Goal: Task Accomplishment & Management: Manage account settings

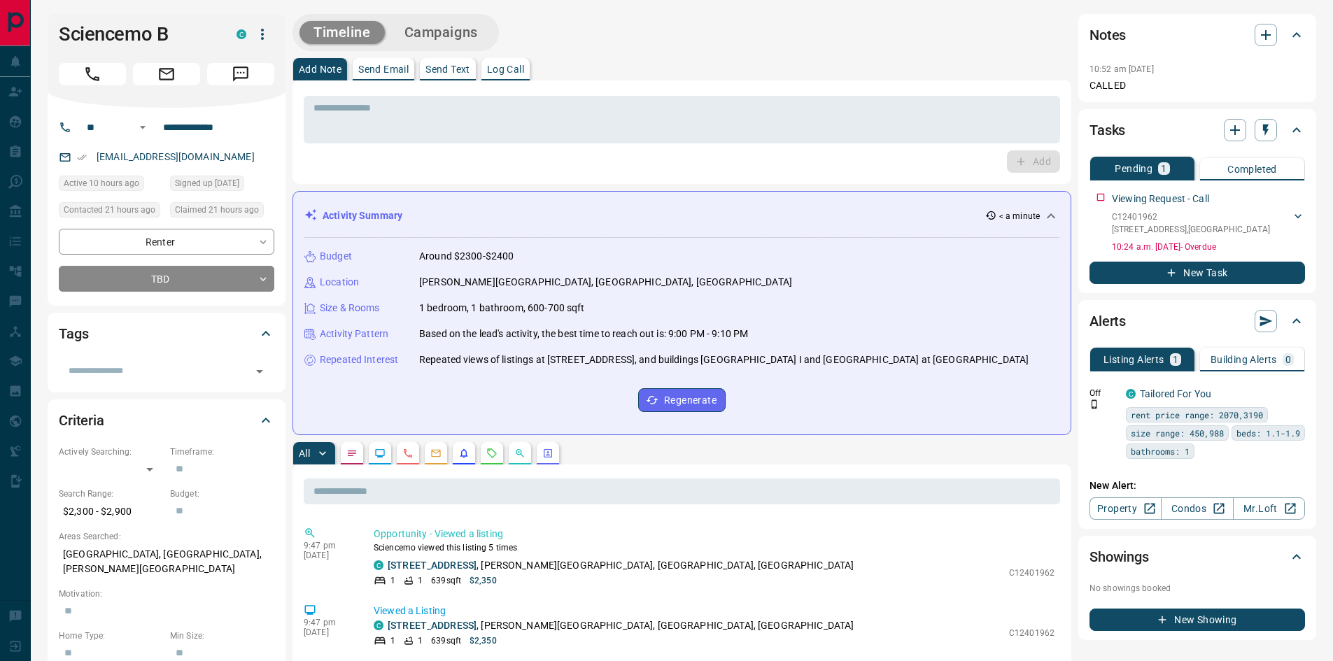
click at [1161, 274] on button "New Task" at bounding box center [1198, 273] width 216 height 22
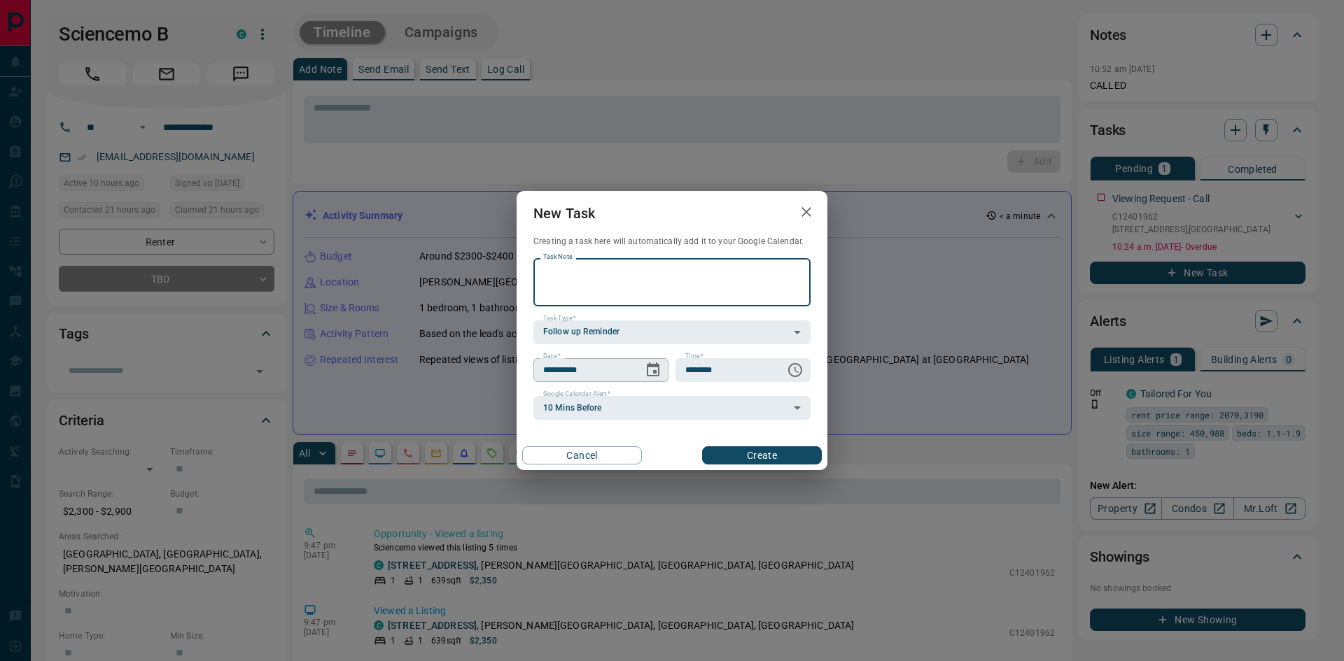
click at [656, 367] on icon "Choose date, selected date is Sep 18, 2025" at bounding box center [653, 370] width 13 height 14
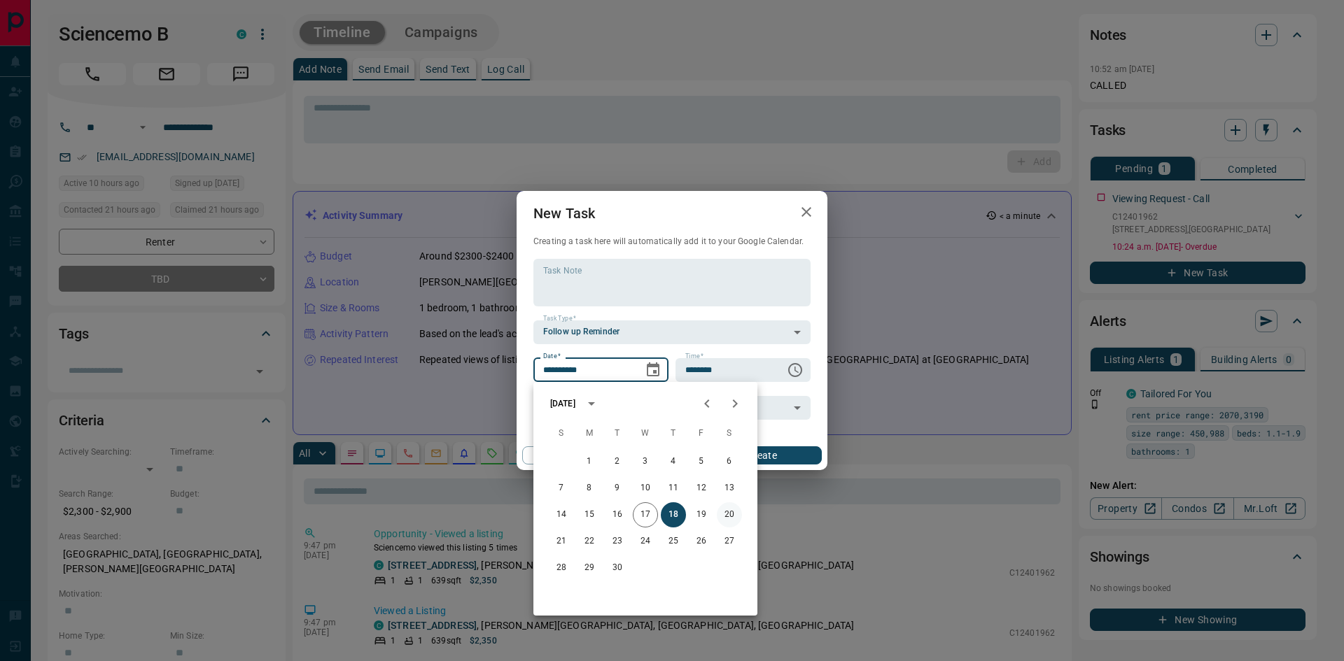
click at [731, 517] on button "20" at bounding box center [729, 515] width 25 height 25
type input "**********"
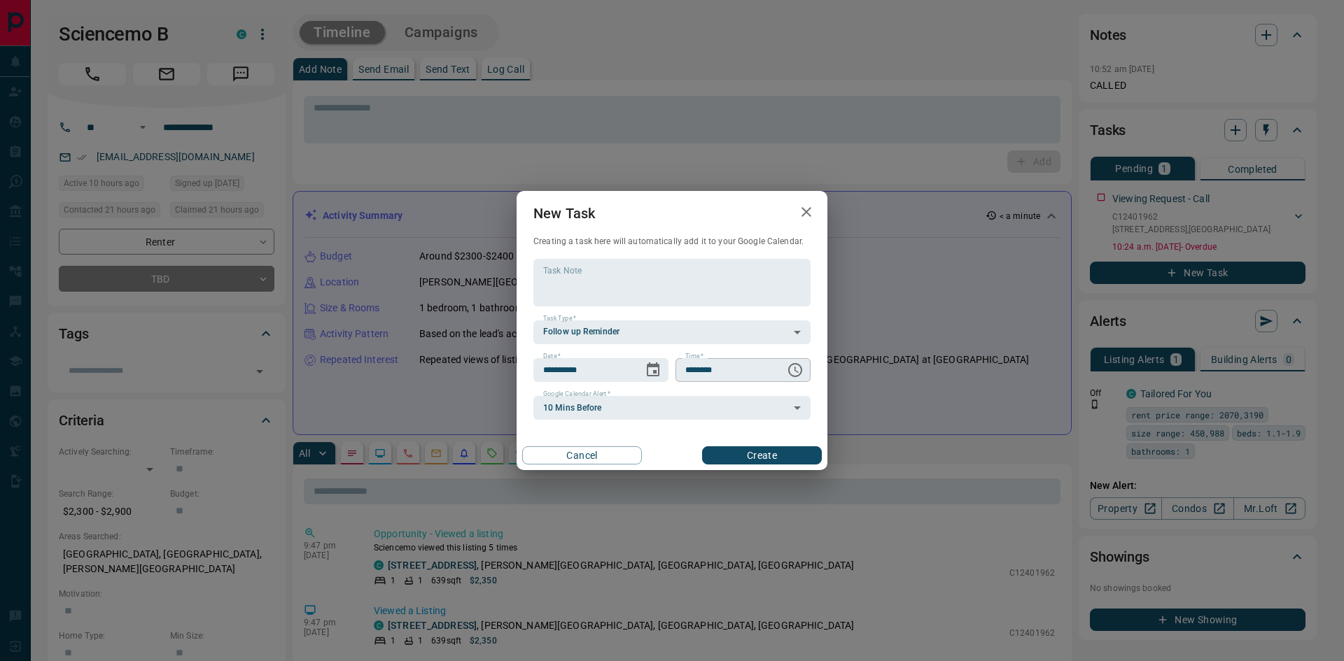
click at [799, 370] on icon "Choose time, selected time is 6:00 AM" at bounding box center [795, 370] width 17 height 17
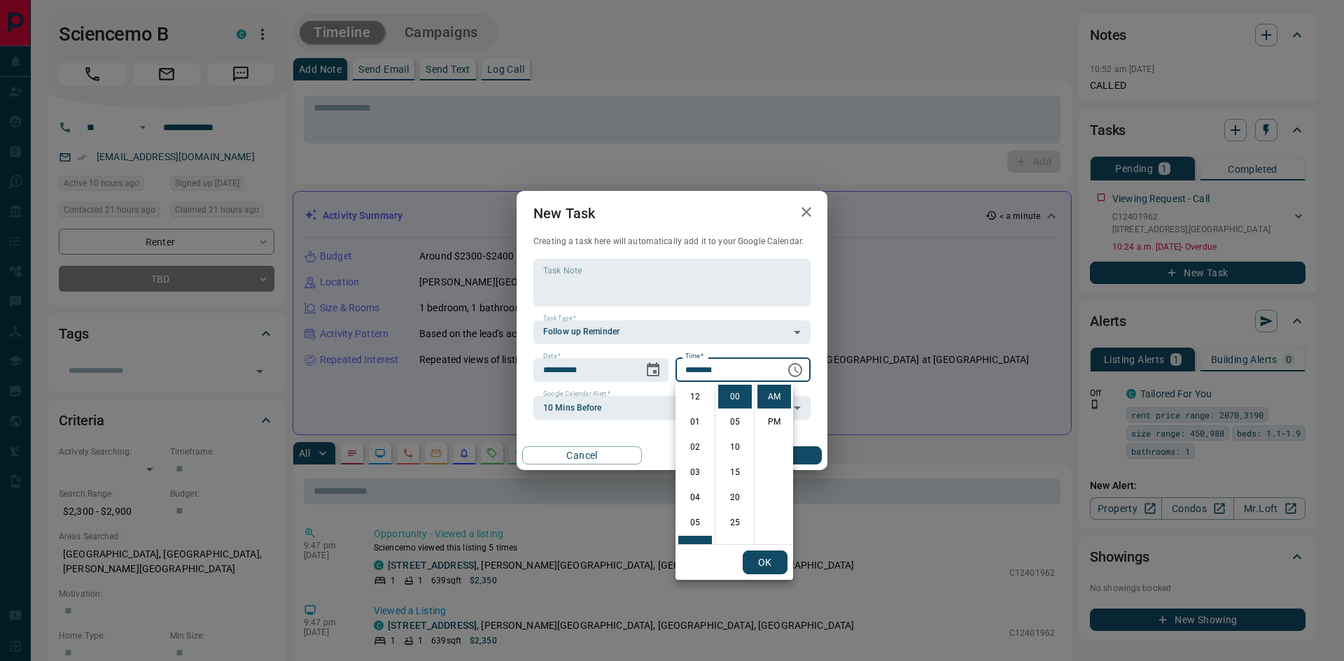
scroll to position [151, 0]
click at [691, 522] on li "11" at bounding box center [695, 523] width 34 height 24
type input "********"
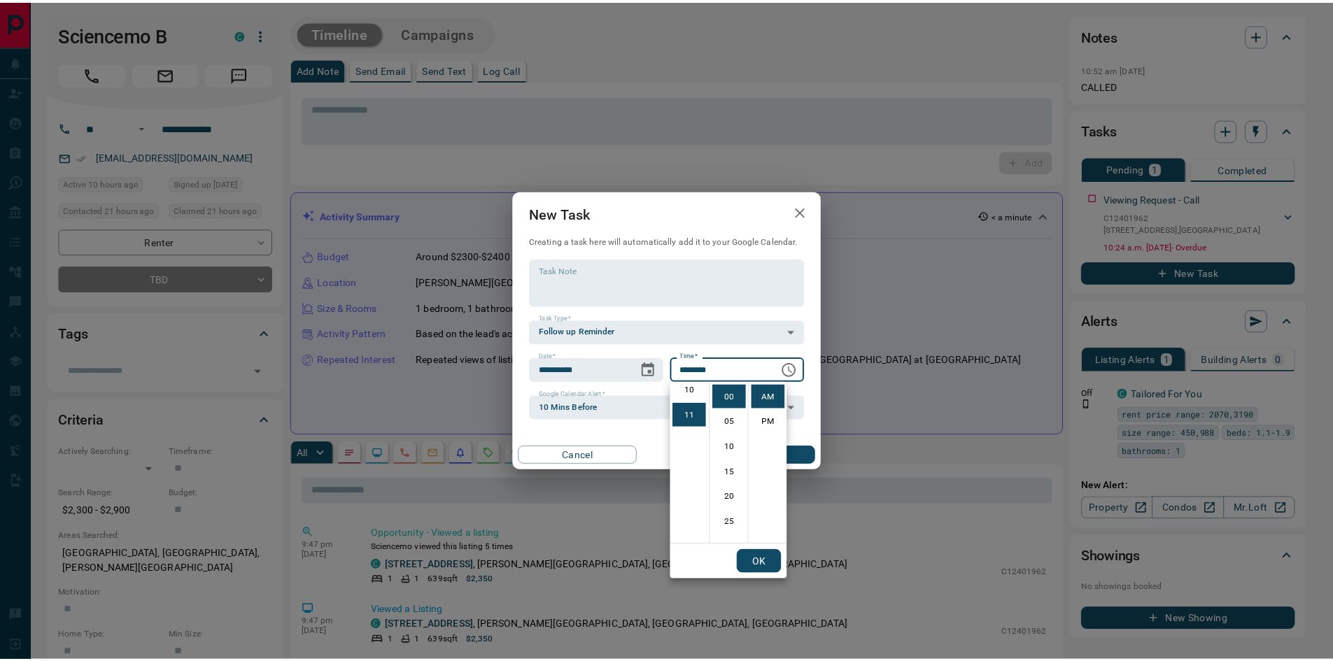
scroll to position [273, 0]
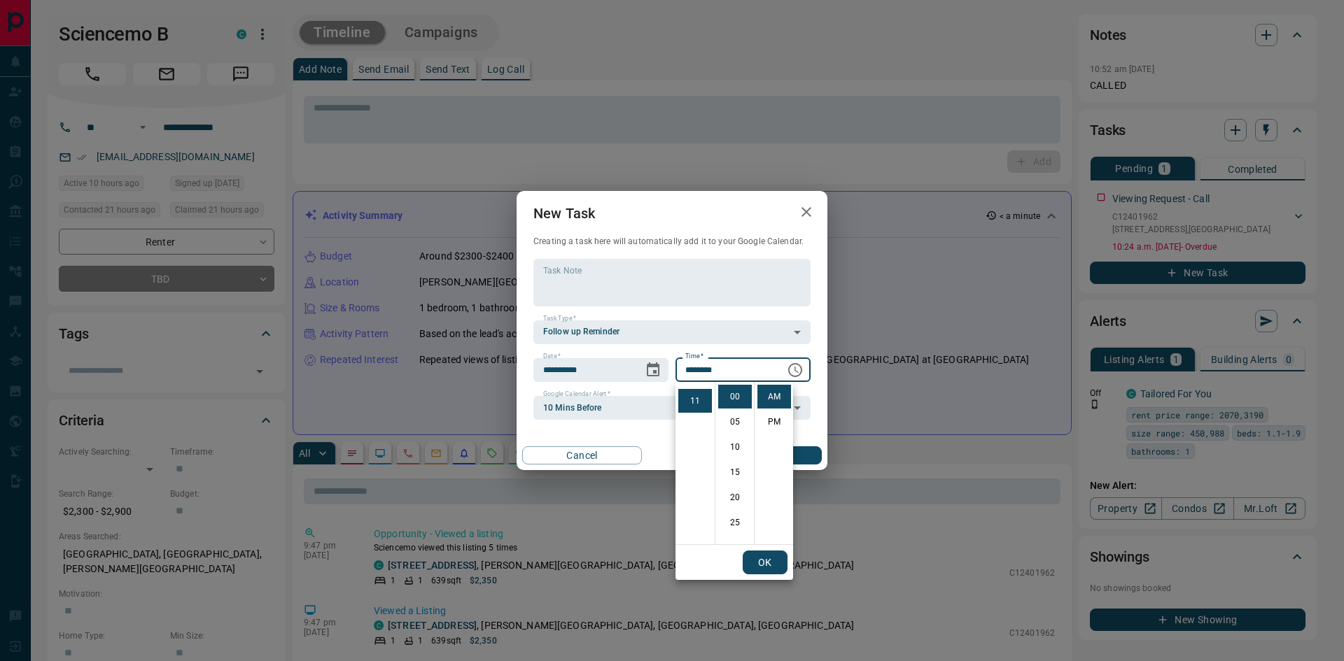
click at [775, 566] on button "OK" at bounding box center [765, 563] width 45 height 24
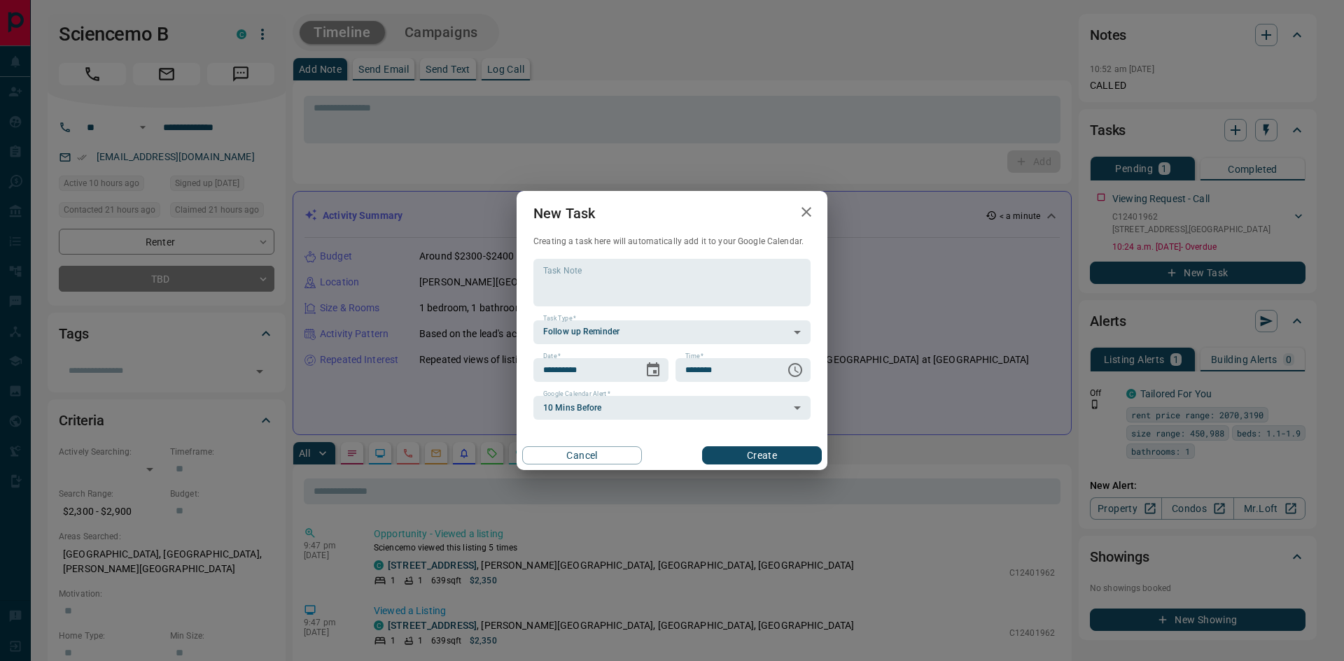
click at [763, 457] on button "Create" at bounding box center [762, 456] width 120 height 18
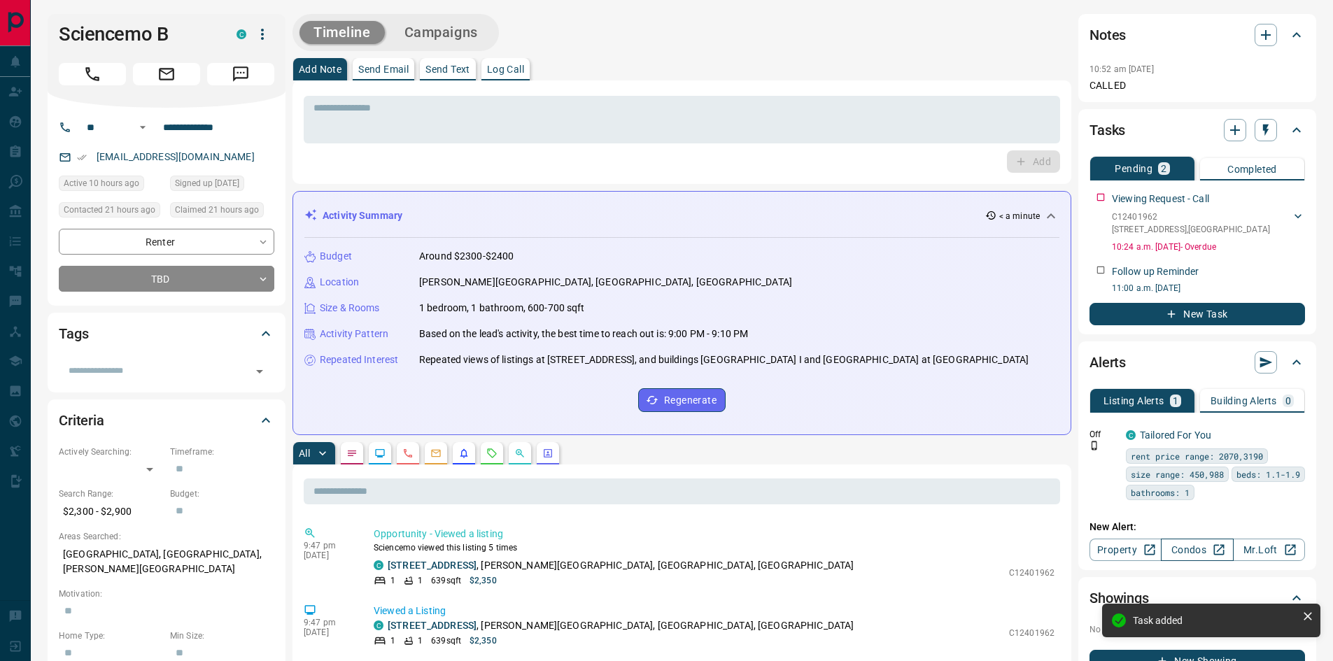
click at [1185, 549] on link "Condos" at bounding box center [1197, 550] width 72 height 22
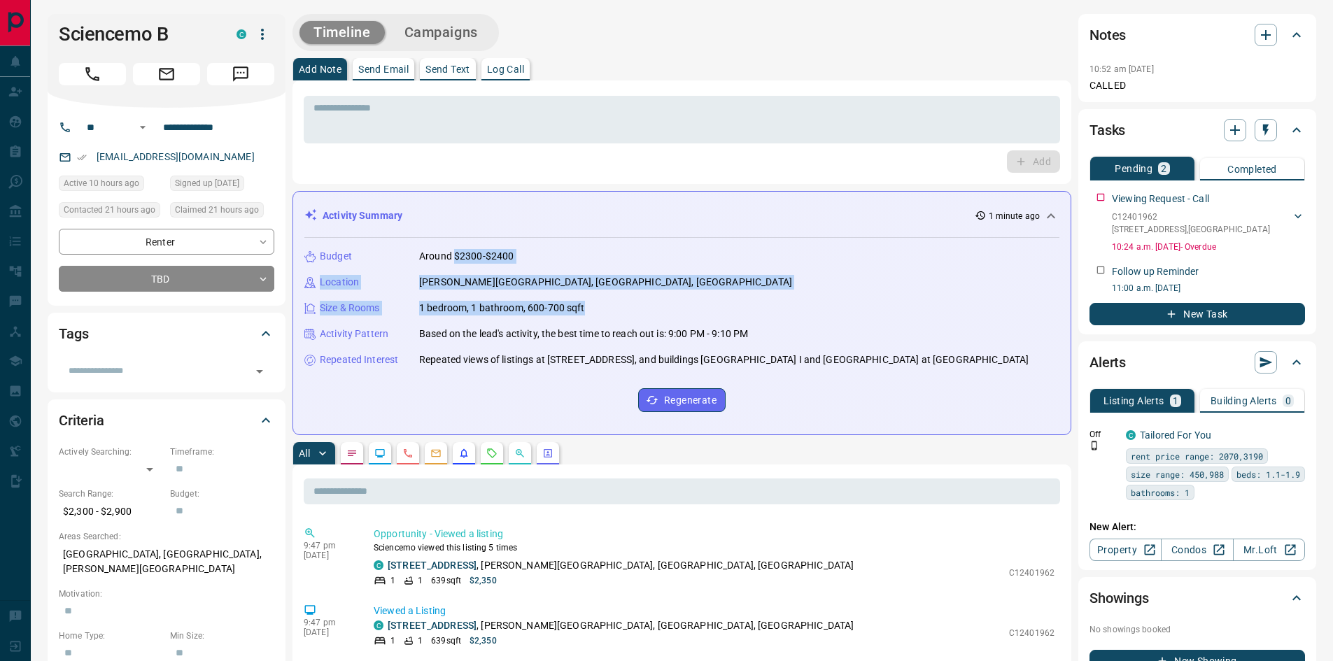
drag, startPoint x: 456, startPoint y: 257, endPoint x: 594, endPoint y: 305, distance: 146.1
click at [594, 305] on div "Budget Around $2300-$2400 Location [PERSON_NAME][GEOGRAPHIC_DATA], [GEOGRAPHIC_…" at bounding box center [681, 330] width 755 height 185
copy div "$2300-$2400 Location [PERSON_NAME][GEOGRAPHIC_DATA], [GEOGRAPHIC_DATA], [GEOGRA…"
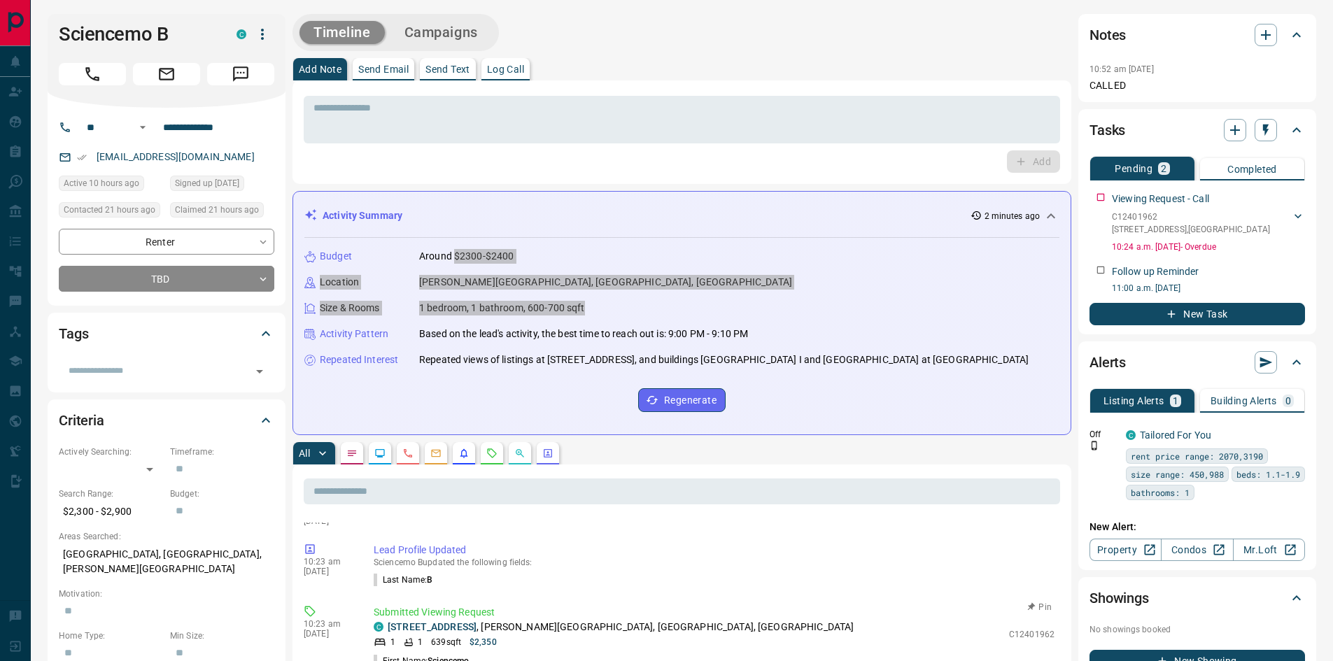
scroll to position [350, 0]
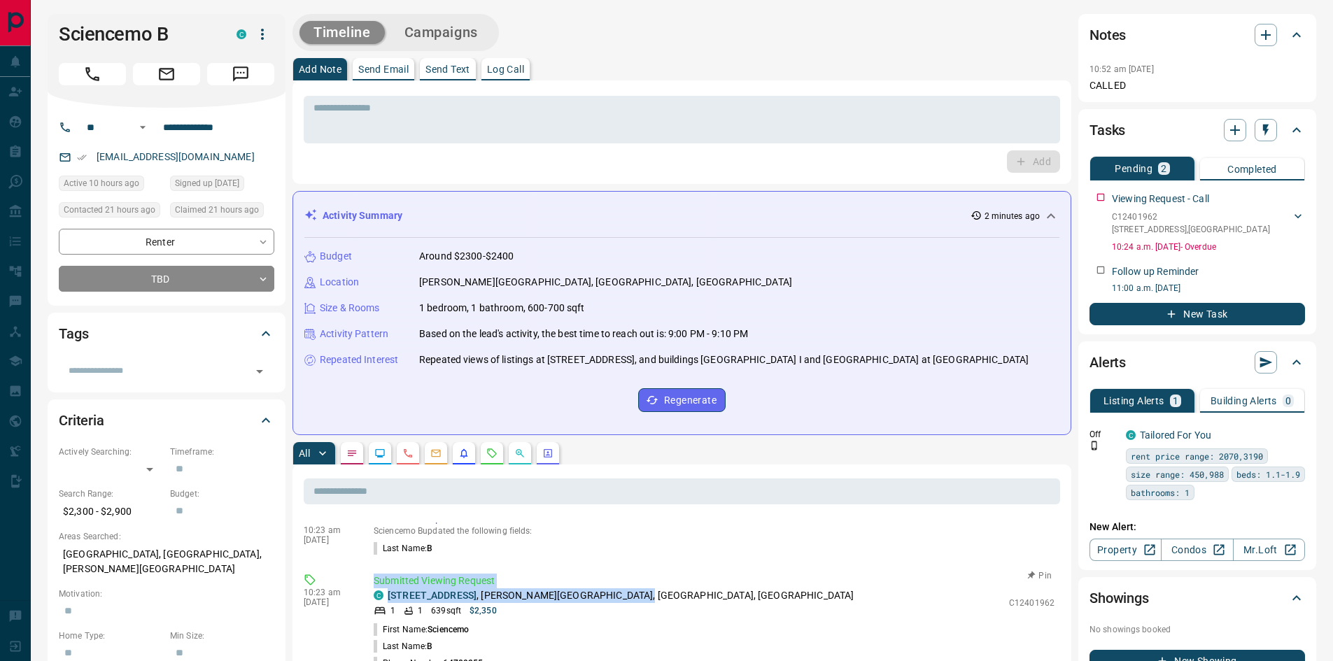
drag, startPoint x: 375, startPoint y: 579, endPoint x: 685, endPoint y: 590, distance: 309.6
click at [685, 590] on div "Submitted Viewing Request C [STREET_ADDRESS][PERSON_NAME] 1 1 639 sqft $2,350 C…" at bounding box center [717, 631] width 687 height 115
copy div "Submitted Viewing Request C [STREET_ADDRESS][PERSON_NAME]"
click at [438, 68] on p "Send Text" at bounding box center [448, 69] width 45 height 10
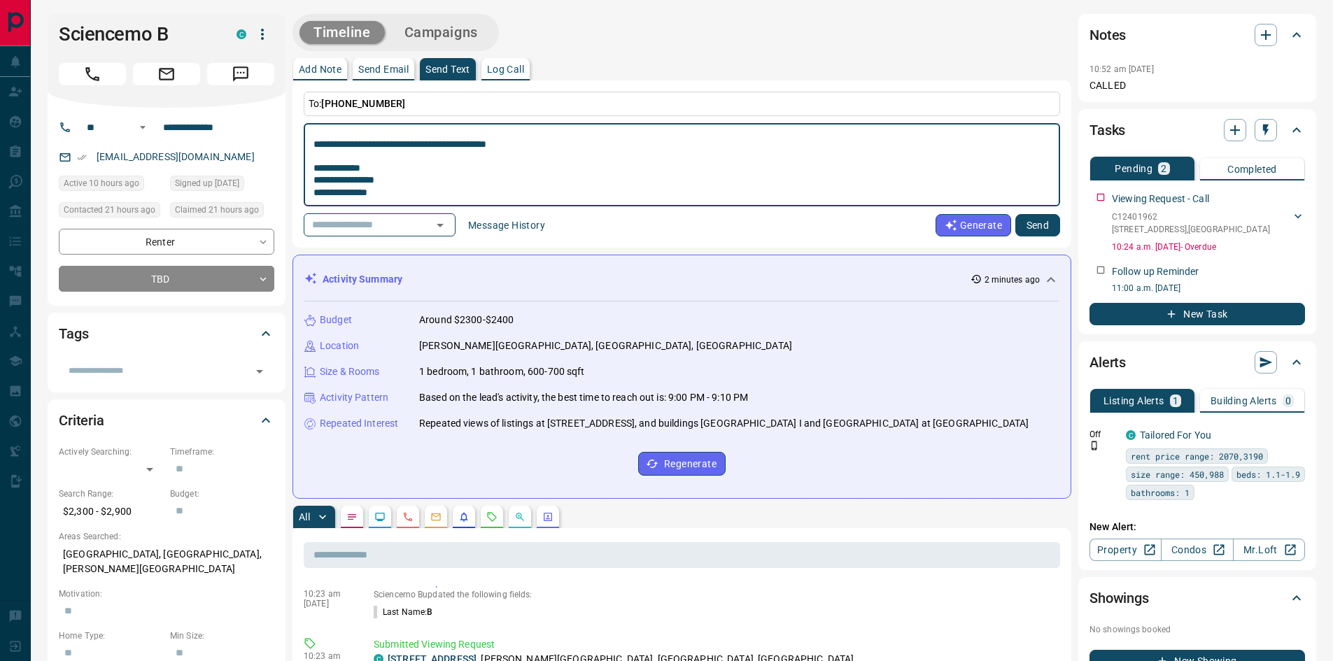
scroll to position [399, 0]
click at [536, 139] on textarea at bounding box center [682, 164] width 737 height 71
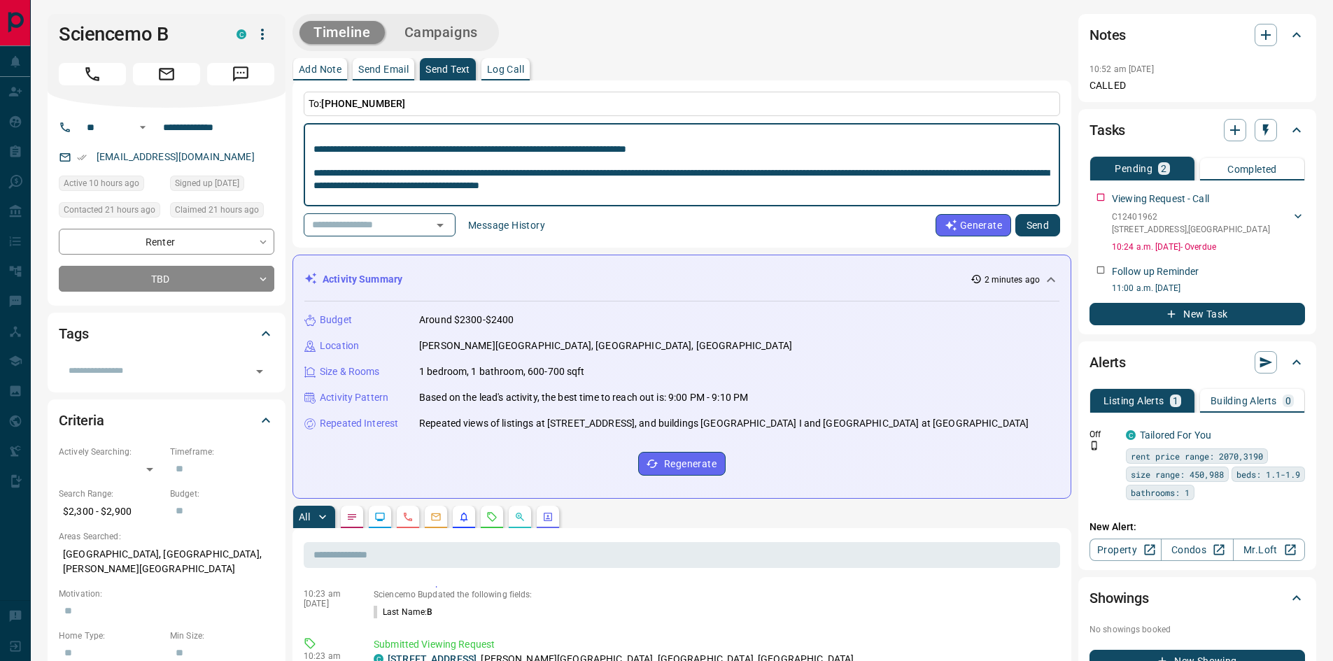
scroll to position [304, 0]
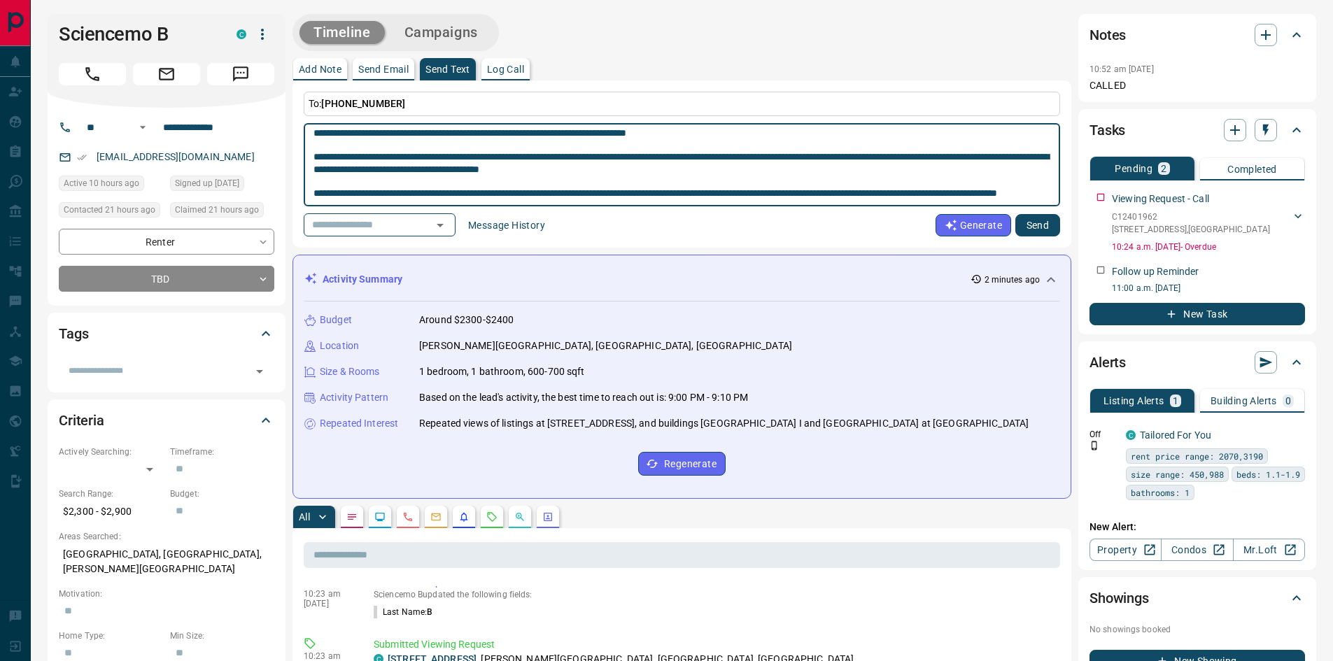
click at [722, 139] on textarea at bounding box center [682, 164] width 737 height 71
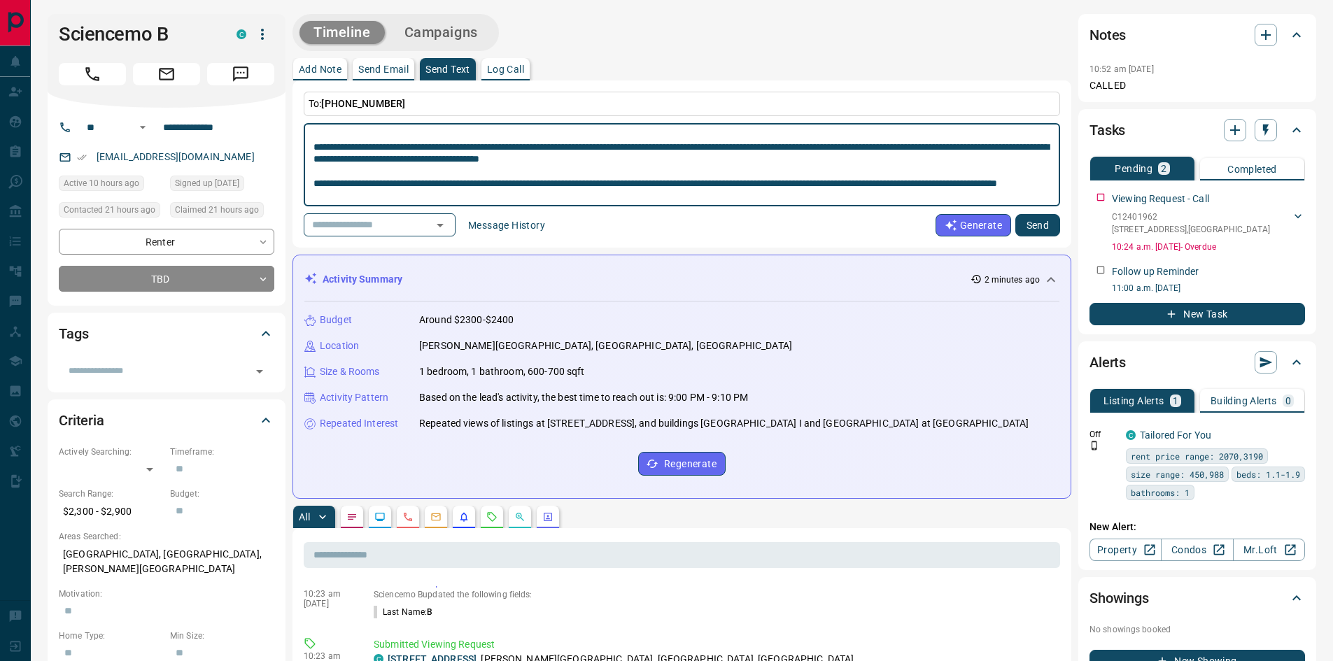
scroll to position [277, 0]
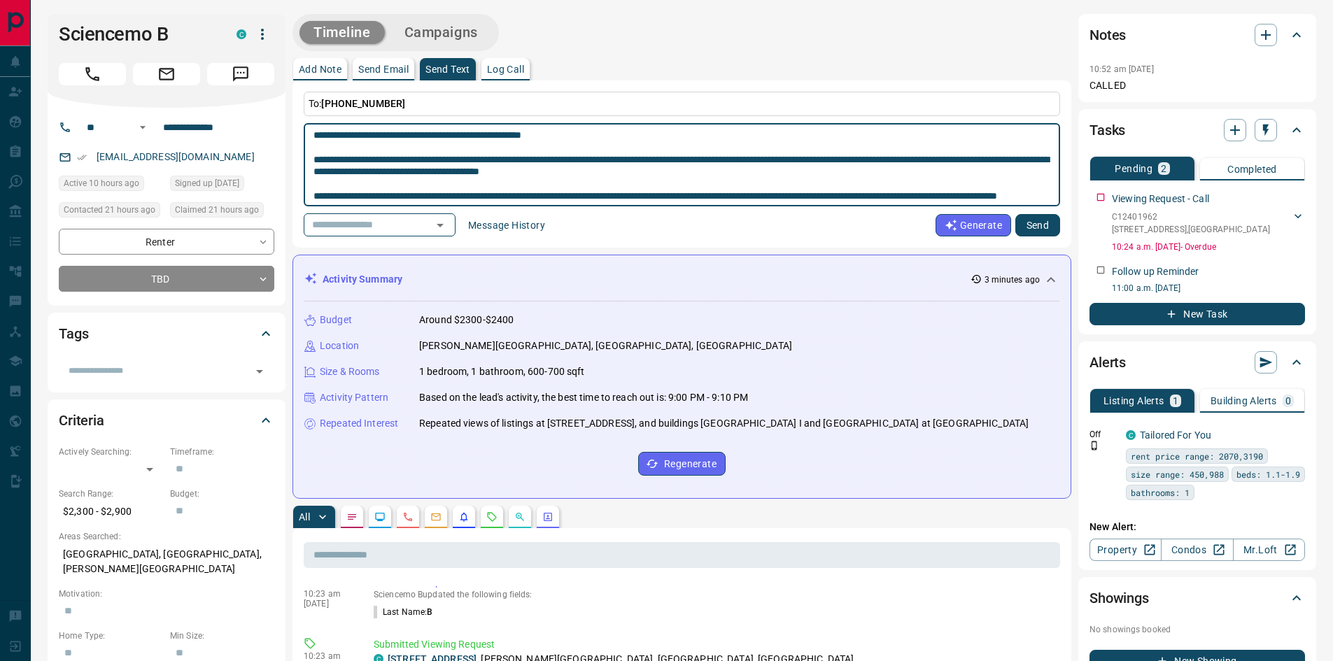
type textarea "**********"
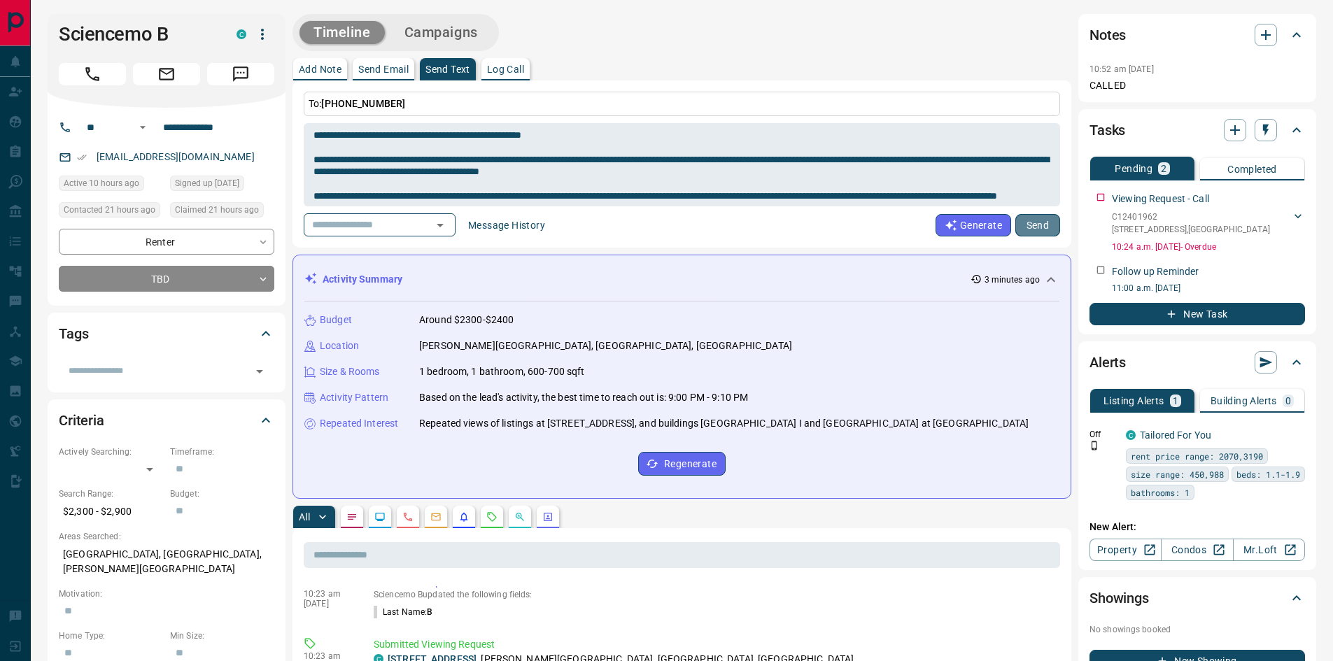
click at [1044, 224] on button "Send" at bounding box center [1038, 225] width 45 height 22
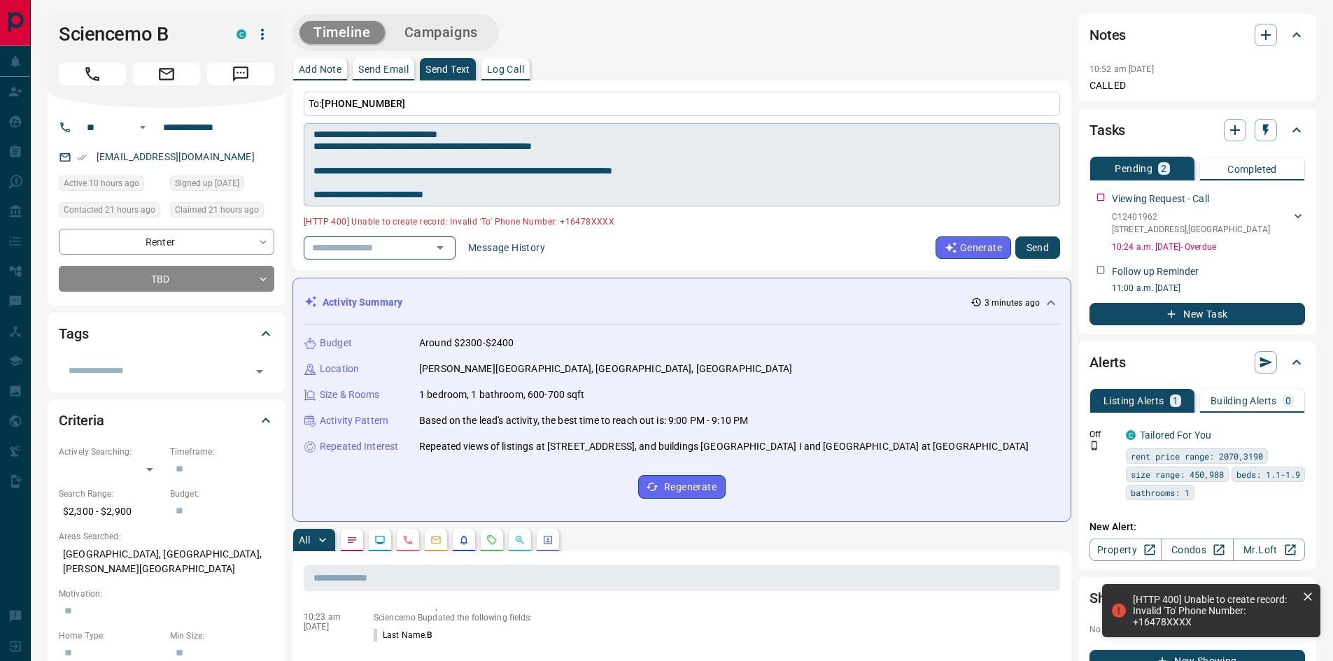
scroll to position [0, 0]
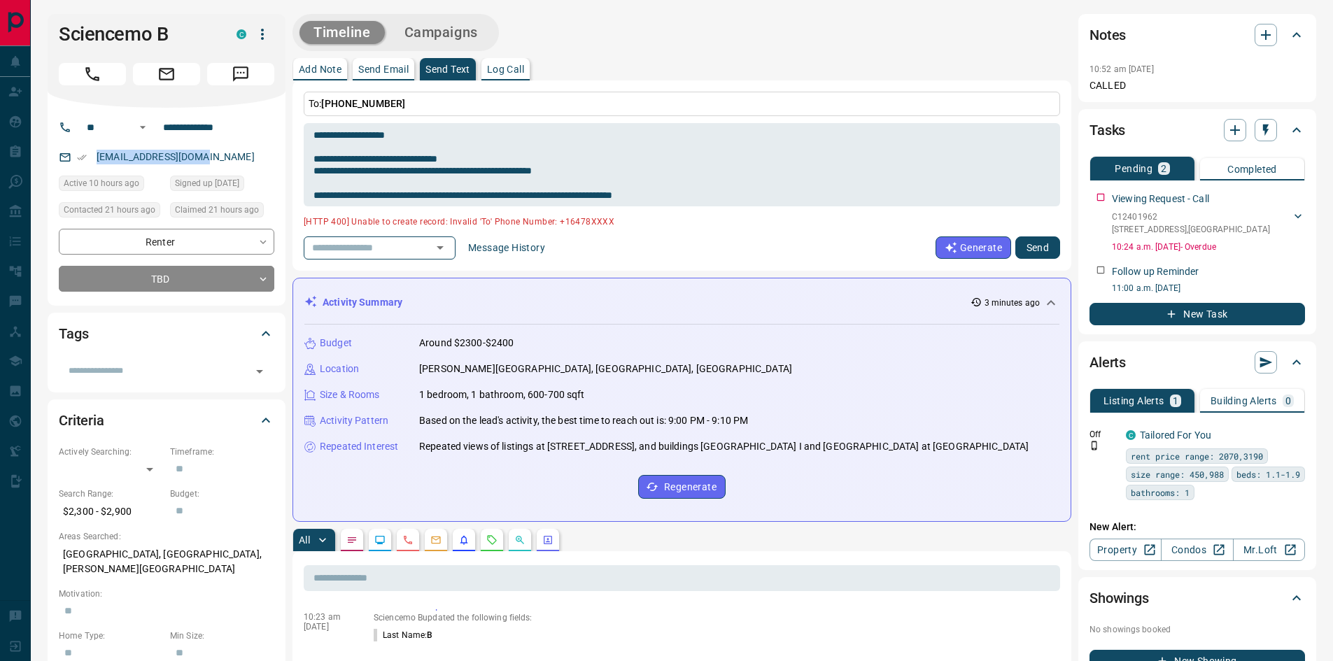
drag, startPoint x: 215, startPoint y: 156, endPoint x: 97, endPoint y: 167, distance: 118.8
click at [97, 167] on div "[EMAIL_ADDRESS][DOMAIN_NAME]" at bounding box center [167, 157] width 216 height 23
copy link "[EMAIL_ADDRESS][DOMAIN_NAME]"
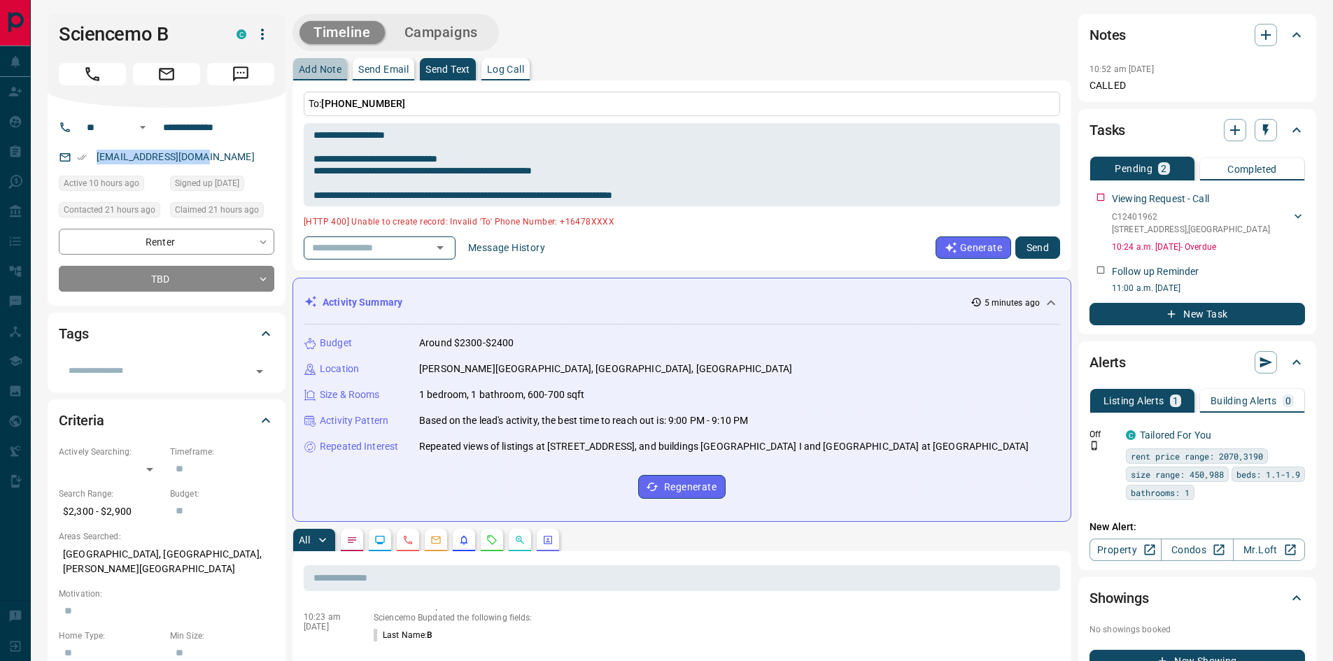
click at [331, 71] on p "Add Note" at bounding box center [320, 69] width 43 height 10
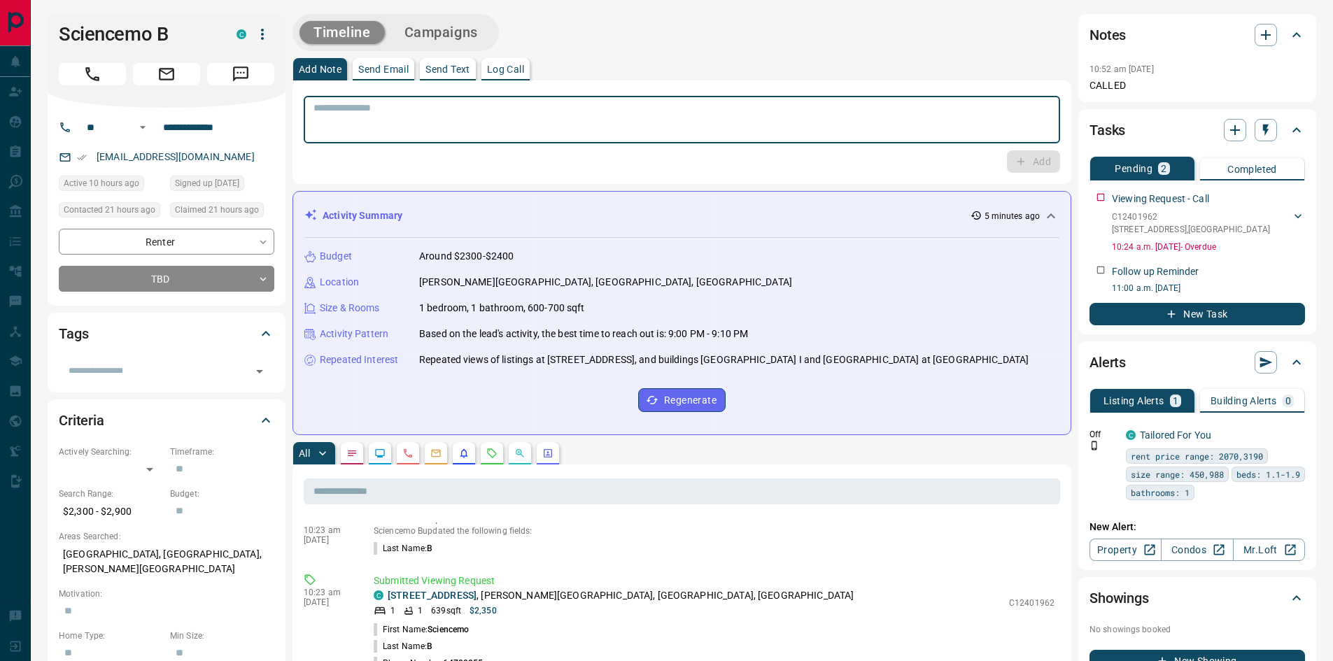
paste textarea "**********"
type textarea "**********"
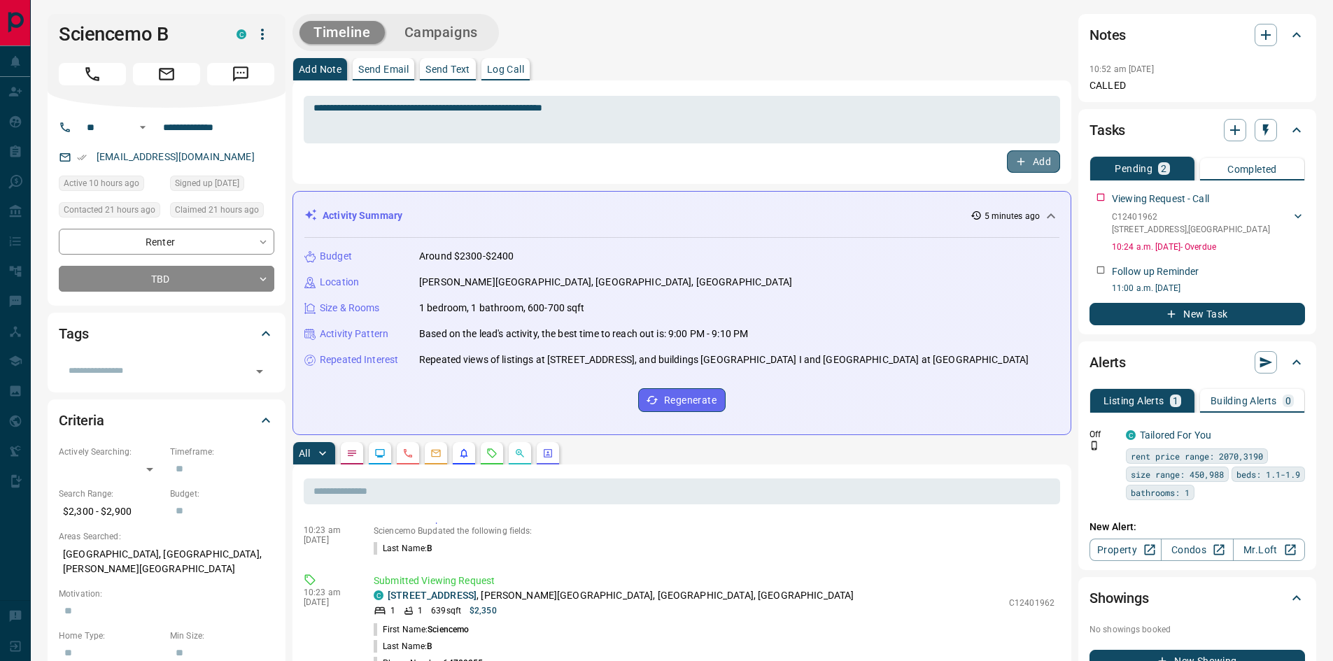
click at [1024, 157] on icon "button" at bounding box center [1021, 161] width 13 height 13
click at [441, 74] on p "Send Text" at bounding box center [448, 69] width 45 height 10
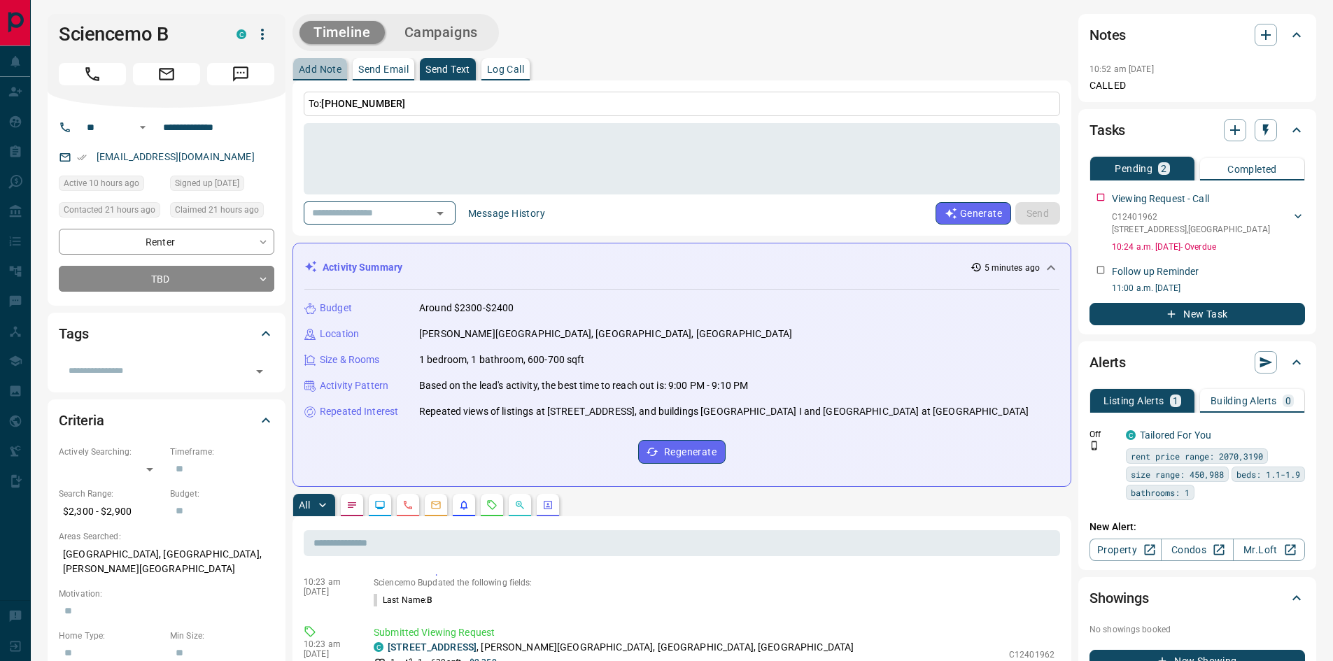
click at [321, 75] on button "Add Note" at bounding box center [320, 69] width 54 height 22
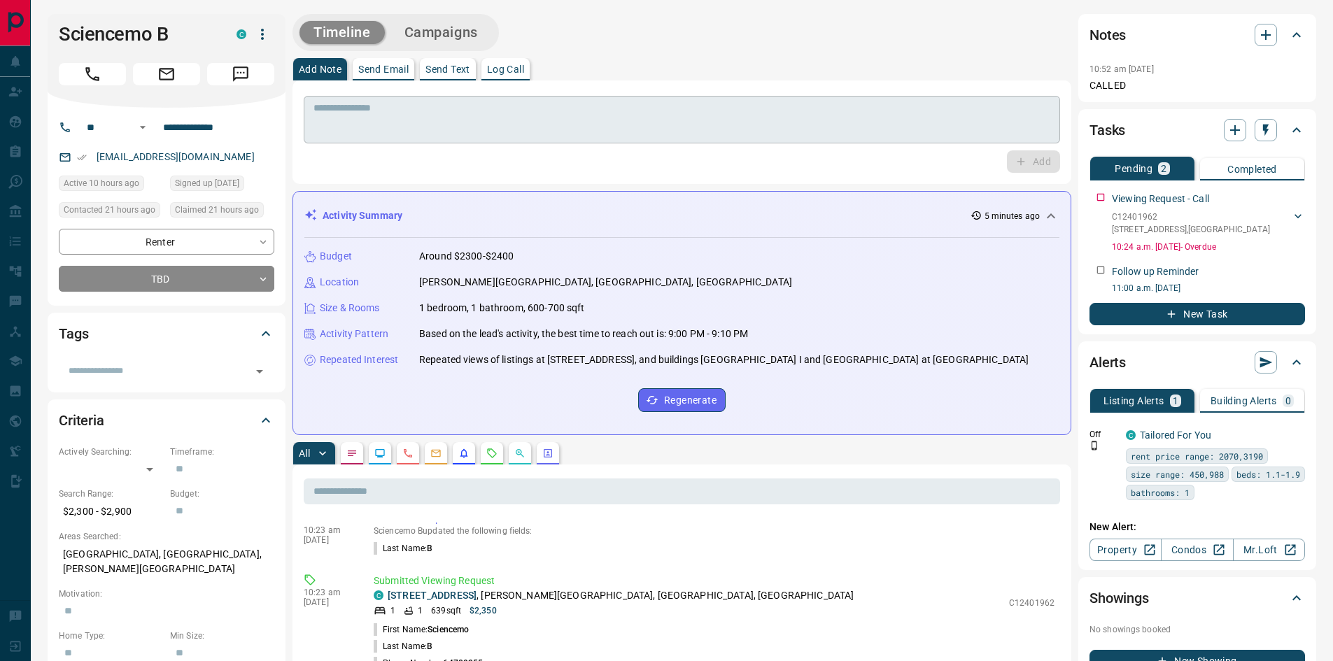
click at [372, 116] on textarea at bounding box center [682, 120] width 737 height 36
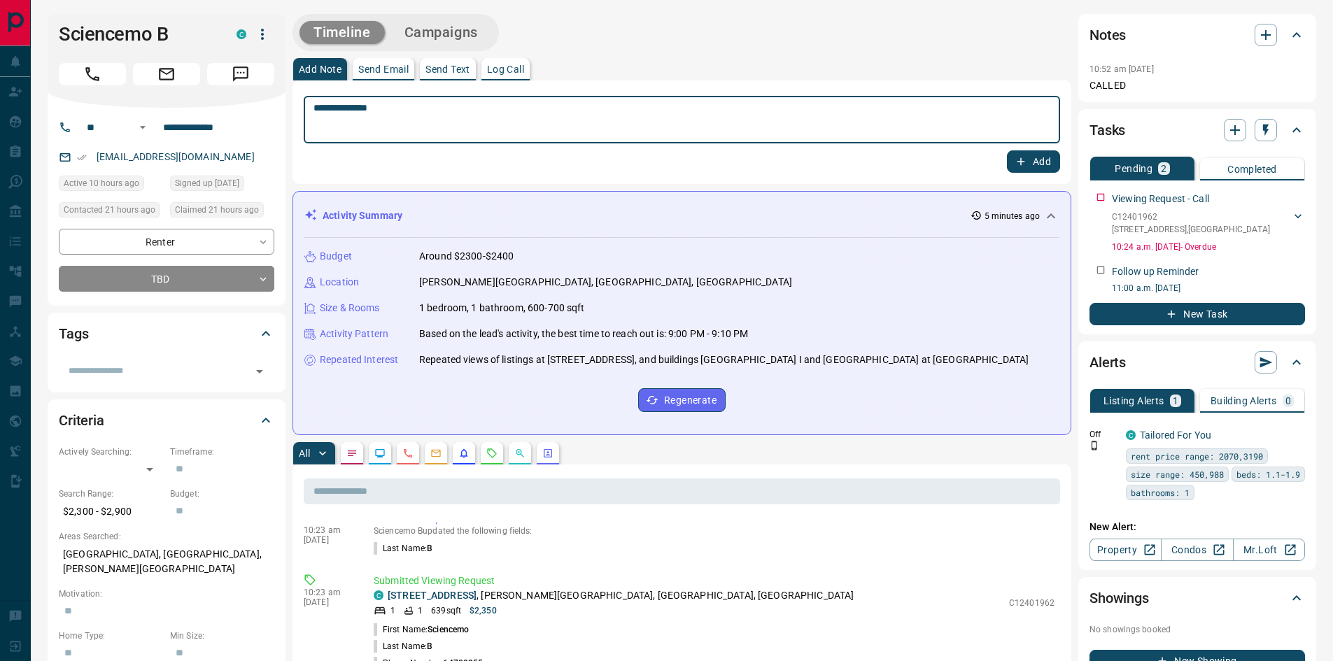
type textarea "**********"
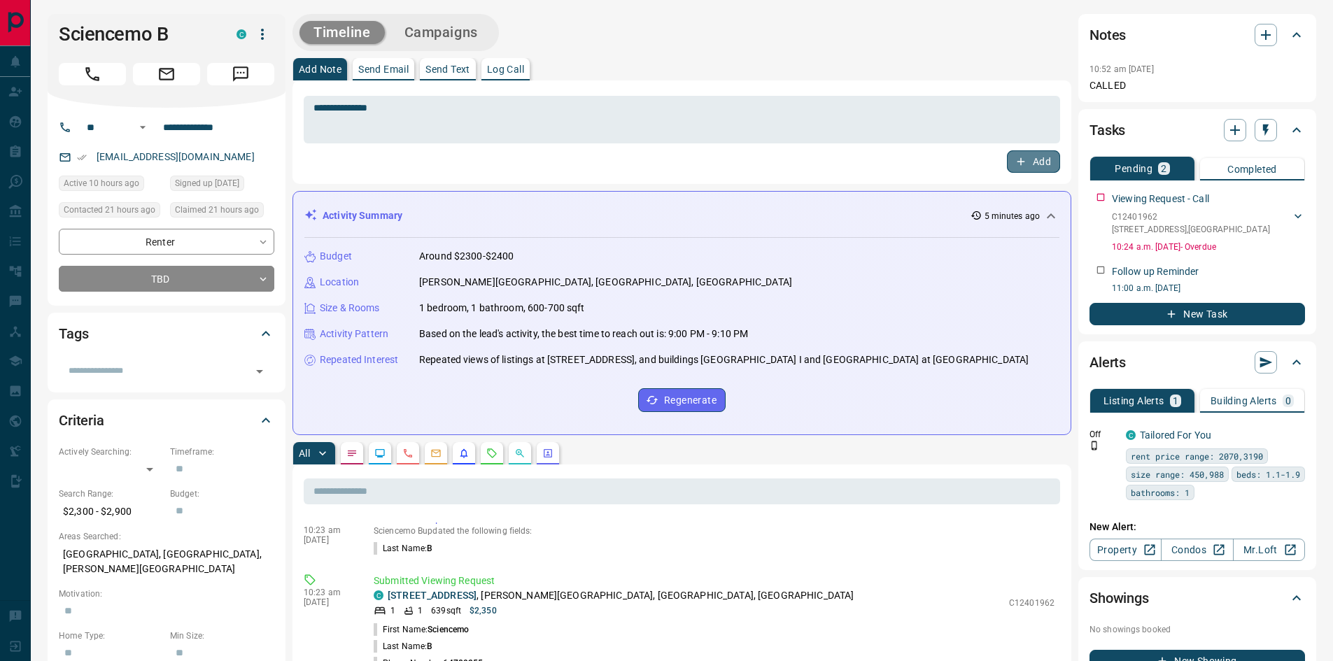
click at [1028, 166] on button "Add" at bounding box center [1033, 161] width 53 height 22
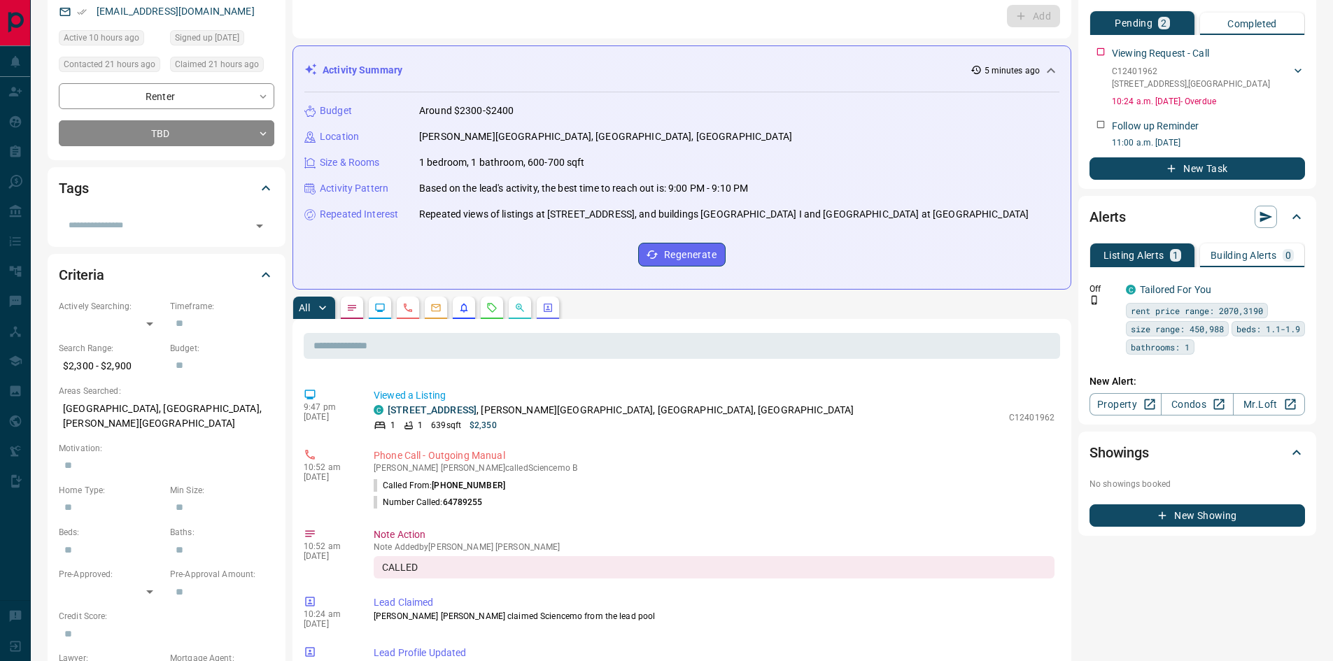
scroll to position [0, 0]
